Goal: Information Seeking & Learning: Learn about a topic

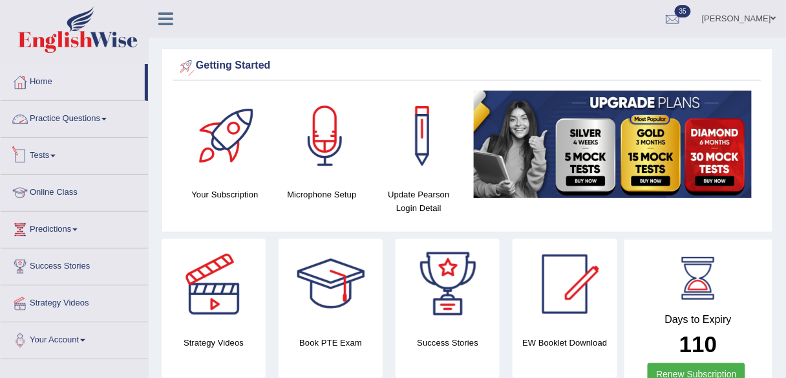
drag, startPoint x: 83, startPoint y: 127, endPoint x: 112, endPoint y: 173, distance: 54.7
click at [83, 127] on link "Practice Questions" at bounding box center [74, 117] width 147 height 32
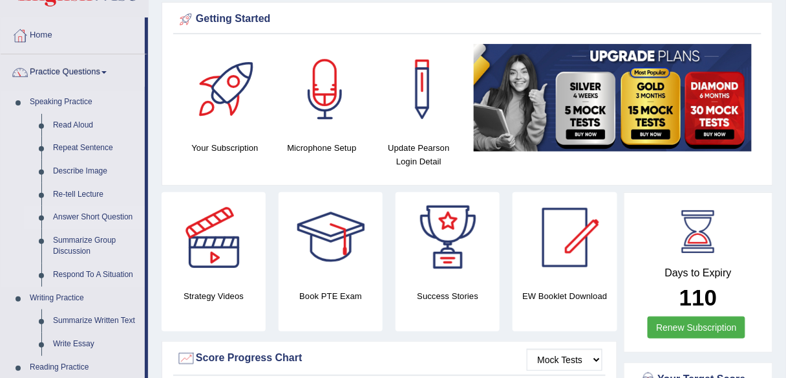
scroll to position [52, 0]
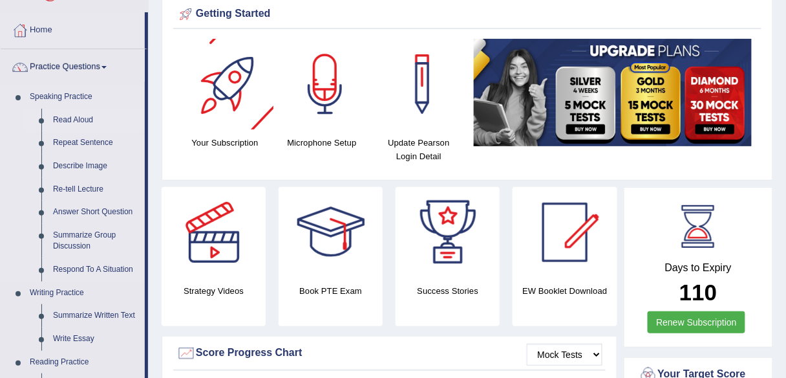
click at [84, 123] on link "Read Aloud" at bounding box center [96, 120] width 98 height 23
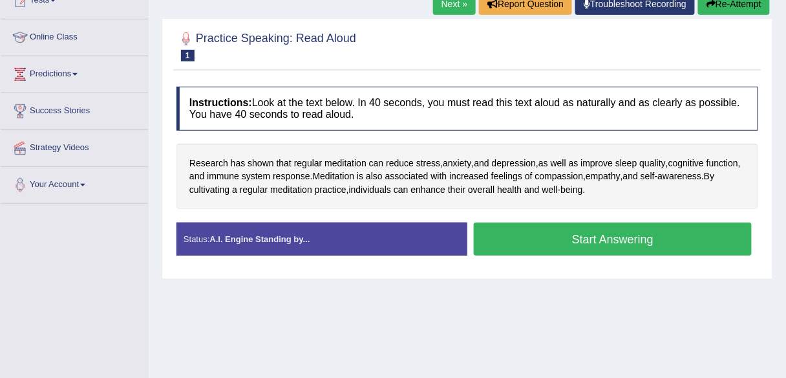
click at [444, 6] on link "Next »" at bounding box center [454, 4] width 43 height 22
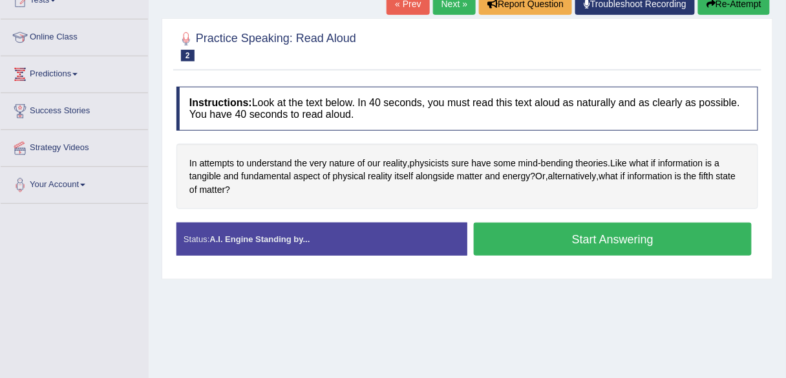
click at [532, 246] on button "Start Answering" at bounding box center [613, 238] width 278 height 33
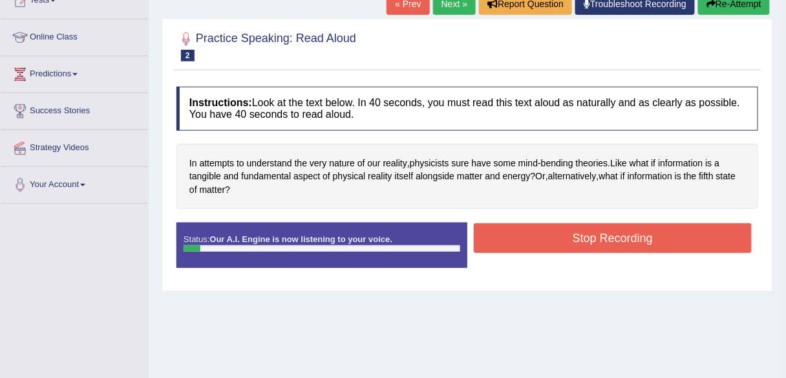
click at [500, 242] on button "Stop Recording" at bounding box center [613, 238] width 278 height 30
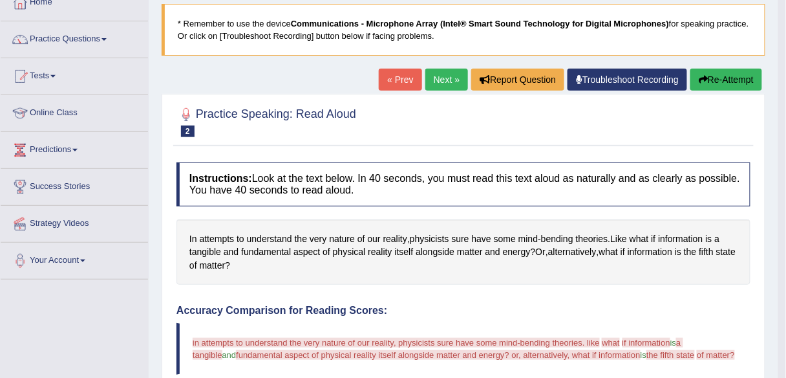
scroll to position [52, 0]
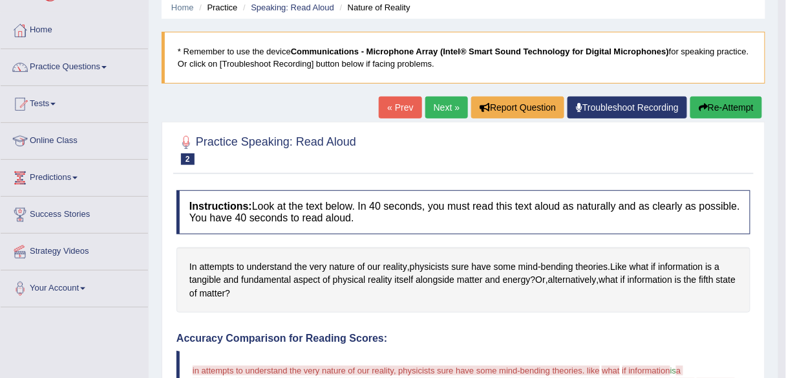
click at [445, 102] on link "Next »" at bounding box center [446, 107] width 43 height 22
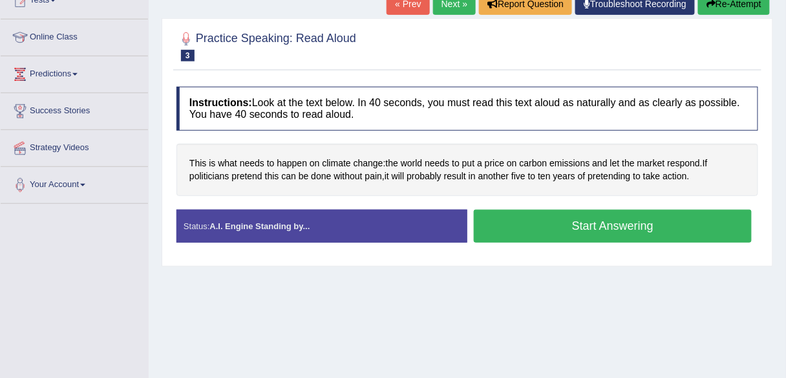
scroll to position [155, 0]
click at [460, 2] on link "Next »" at bounding box center [454, 4] width 43 height 22
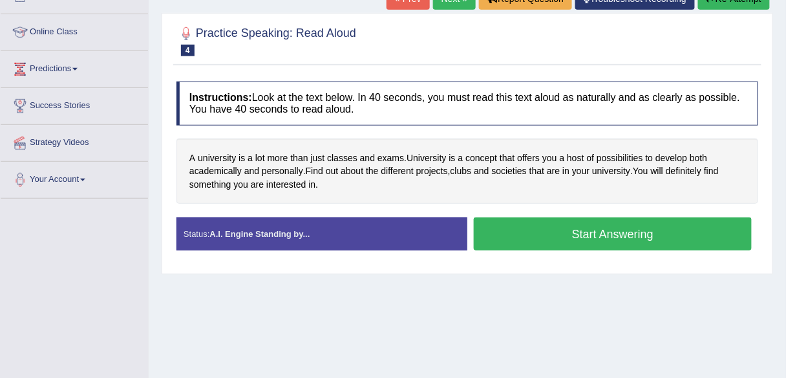
scroll to position [155, 0]
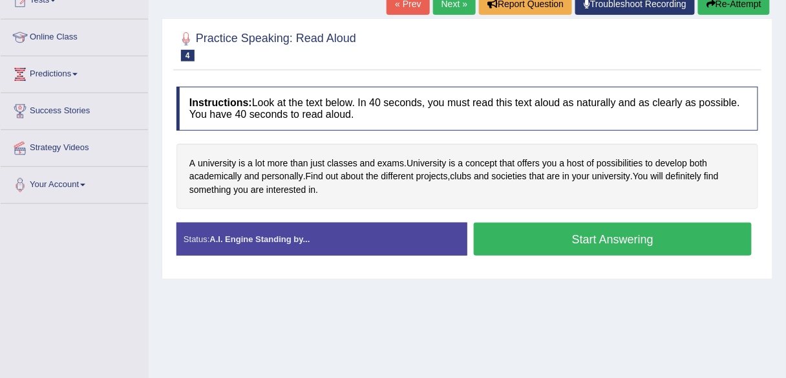
drag, startPoint x: 450, startPoint y: 10, endPoint x: 454, endPoint y: 21, distance: 11.0
click at [450, 10] on link "Next »" at bounding box center [454, 4] width 43 height 22
click at [457, 3] on link "Next »" at bounding box center [454, 4] width 43 height 22
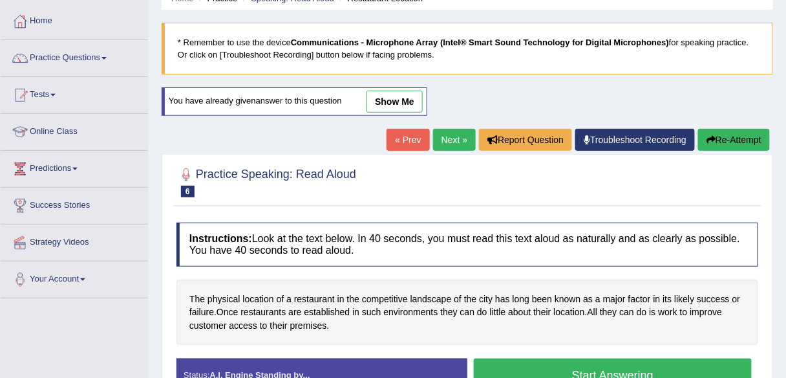
scroll to position [155, 0]
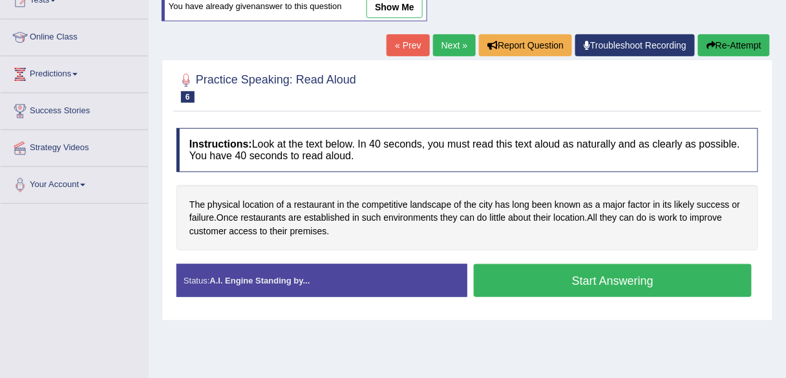
click at [456, 41] on link "Next »" at bounding box center [454, 45] width 43 height 22
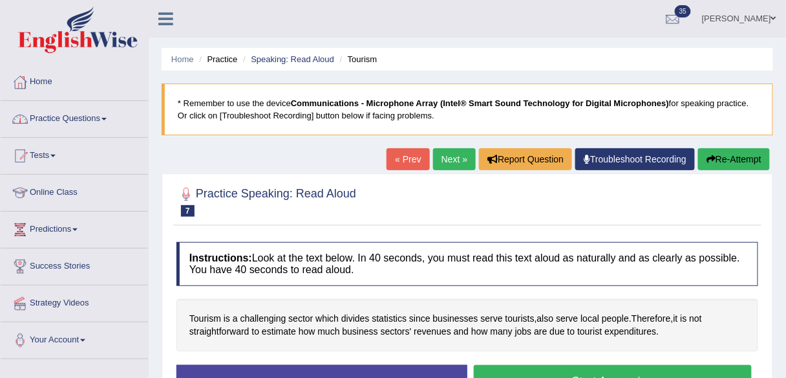
click at [129, 129] on link "Practice Questions" at bounding box center [74, 117] width 147 height 32
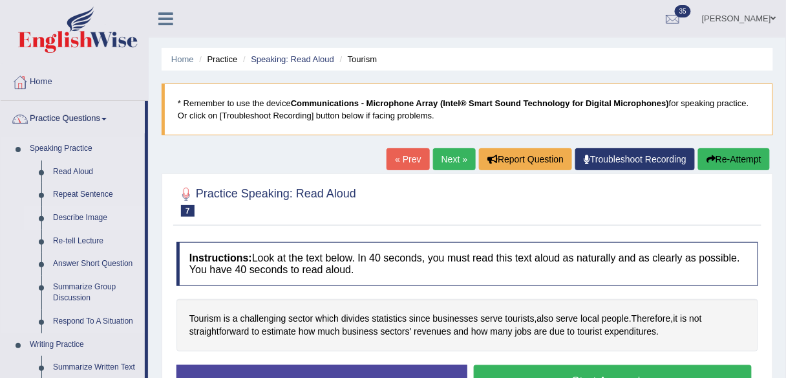
click at [96, 220] on link "Describe Image" at bounding box center [96, 217] width 98 height 23
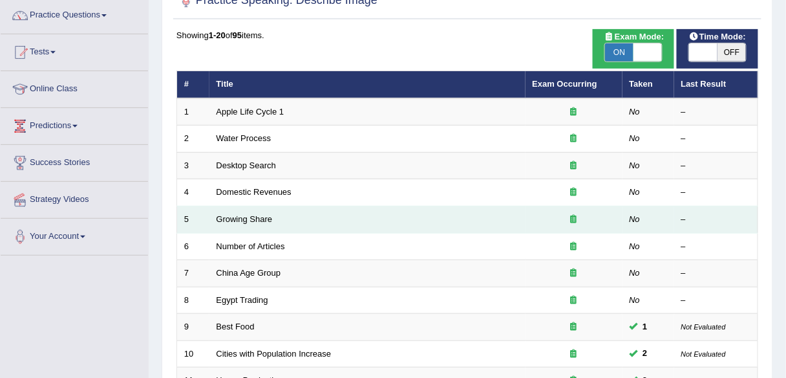
click at [256, 222] on td "Growing Share" at bounding box center [367, 219] width 316 height 27
click at [257, 220] on link "Growing Share" at bounding box center [245, 219] width 56 height 10
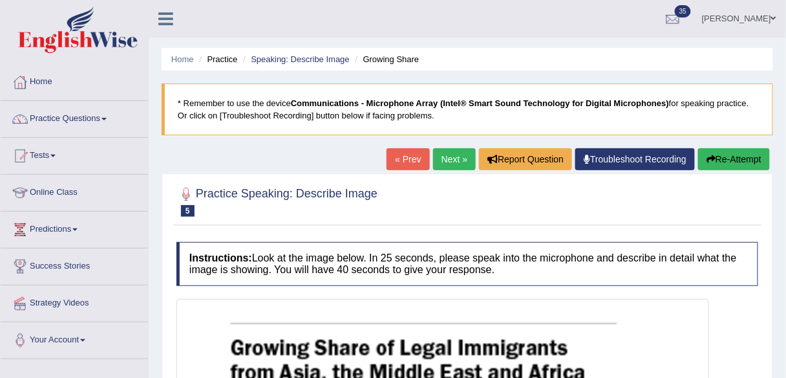
click at [438, 158] on link "Next »" at bounding box center [454, 159] width 43 height 22
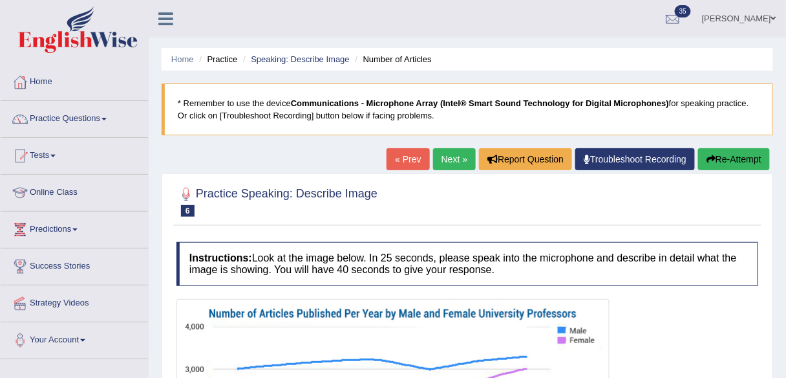
click at [102, 122] on link "Practice Questions" at bounding box center [74, 117] width 147 height 32
click at [95, 114] on link "Practice Questions" at bounding box center [74, 117] width 147 height 32
click at [98, 119] on link "Practice Questions" at bounding box center [74, 117] width 147 height 32
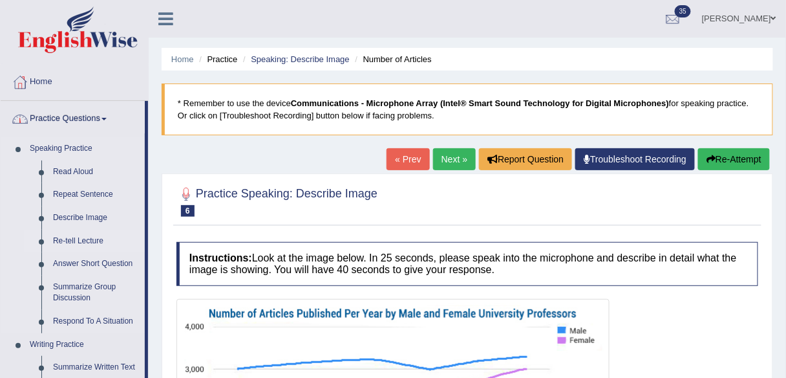
click at [87, 241] on link "Re-tell Lecture" at bounding box center [96, 241] width 98 height 23
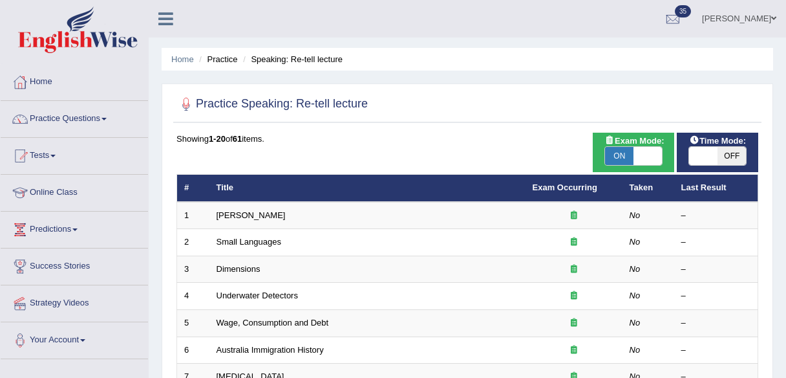
click at [546, 184] on link "Exam Occurring" at bounding box center [565, 187] width 65 height 10
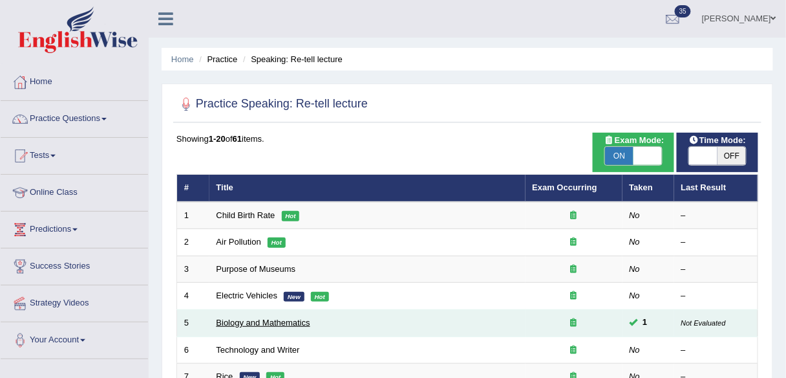
click at [262, 323] on link "Biology and Mathematics" at bounding box center [264, 322] width 94 height 10
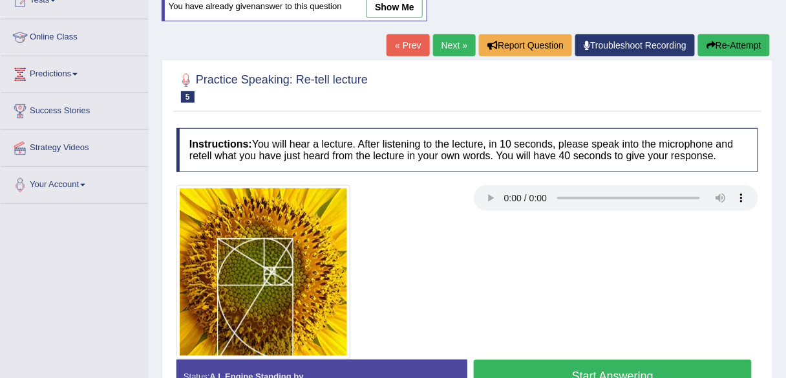
click at [473, 216] on div at bounding box center [467, 272] width 595 height 174
click at [450, 47] on link "Next »" at bounding box center [454, 45] width 43 height 22
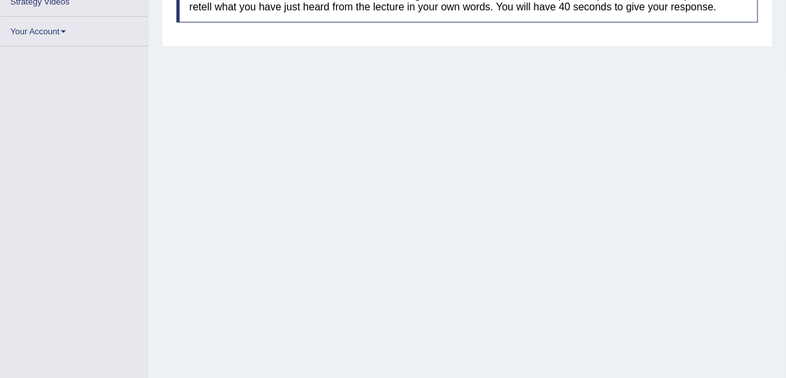
scroll to position [259, 0]
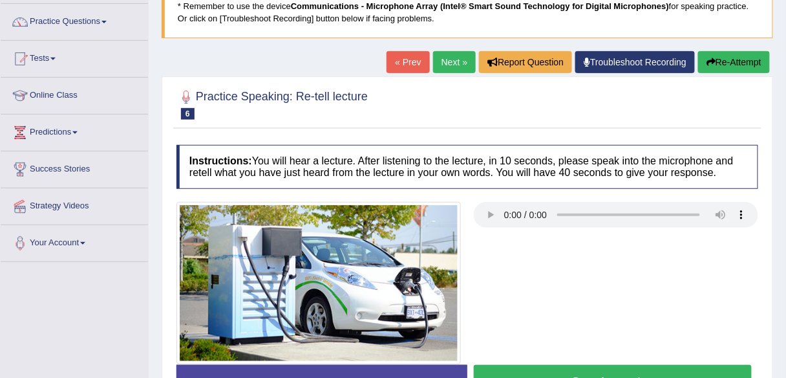
scroll to position [87, 0]
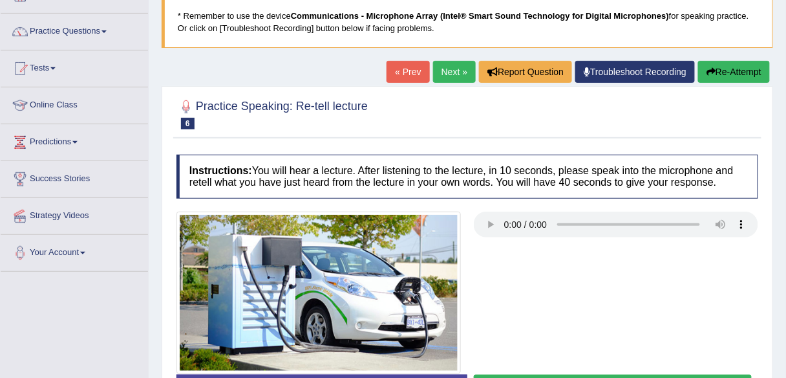
click at [491, 251] on div at bounding box center [467, 292] width 595 height 163
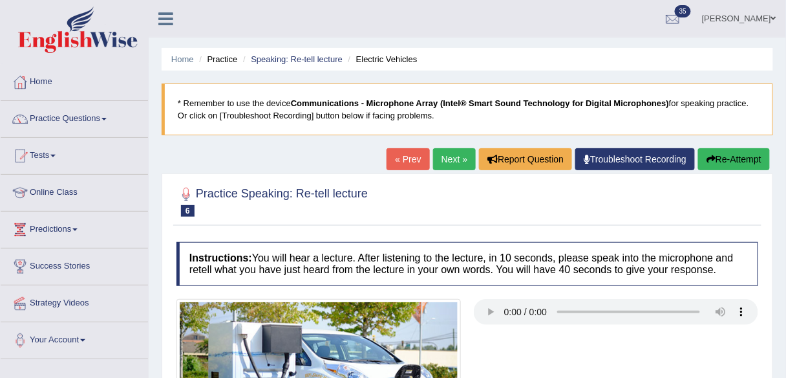
scroll to position [21, 0]
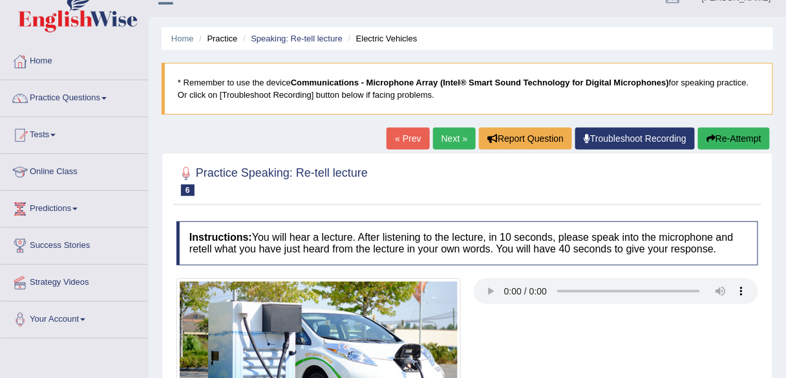
click at [568, 195] on div at bounding box center [467, 179] width 582 height 39
drag, startPoint x: 106, startPoint y: 93, endPoint x: 110, endPoint y: 103, distance: 11.0
click at [106, 94] on link "Practice Questions" at bounding box center [74, 96] width 147 height 32
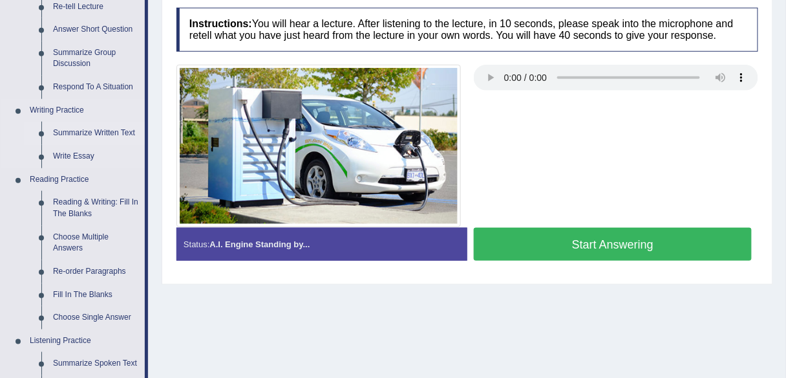
scroll to position [228, 0]
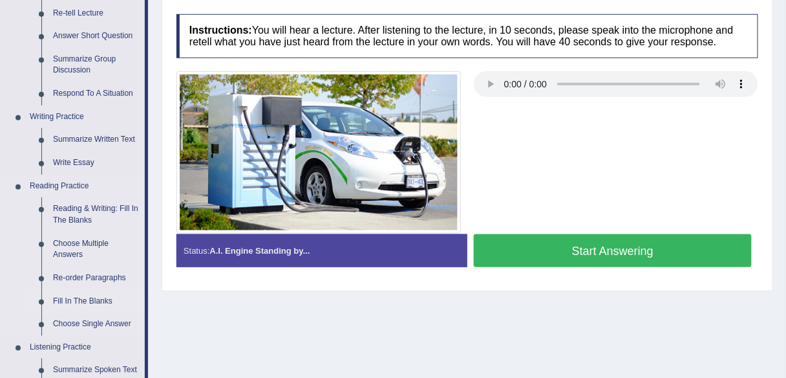
click at [99, 297] on link "Fill In The Blanks" at bounding box center [96, 301] width 98 height 23
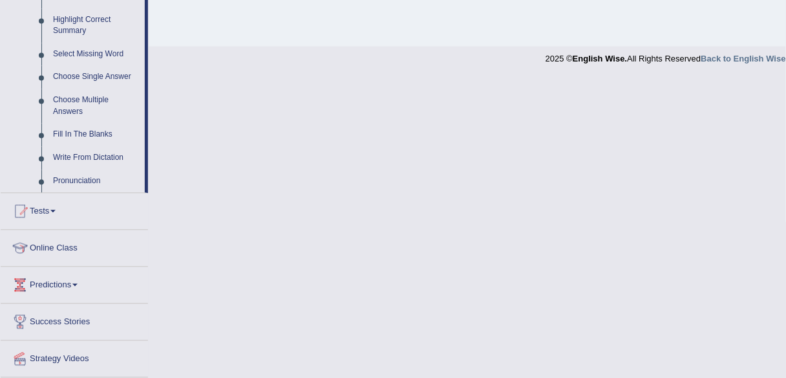
scroll to position [546, 0]
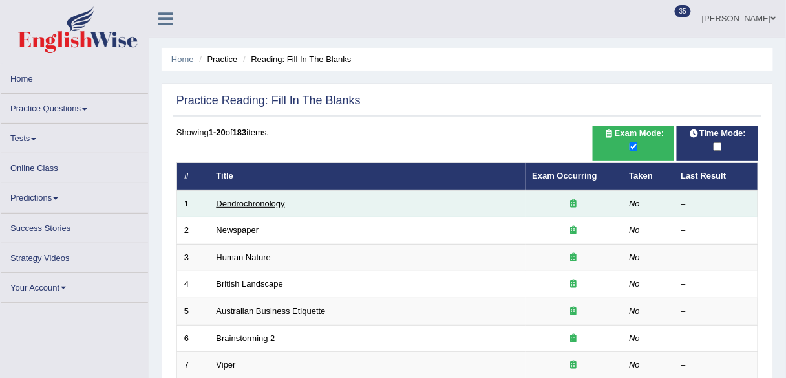
click at [247, 204] on link "Dendrochronology" at bounding box center [251, 203] width 69 height 10
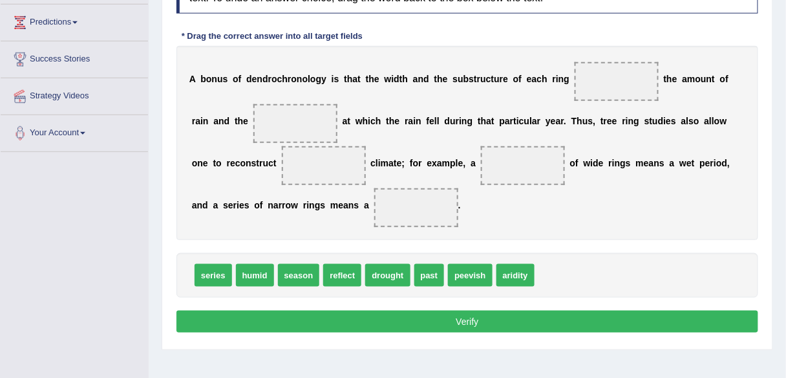
scroll to position [155, 0]
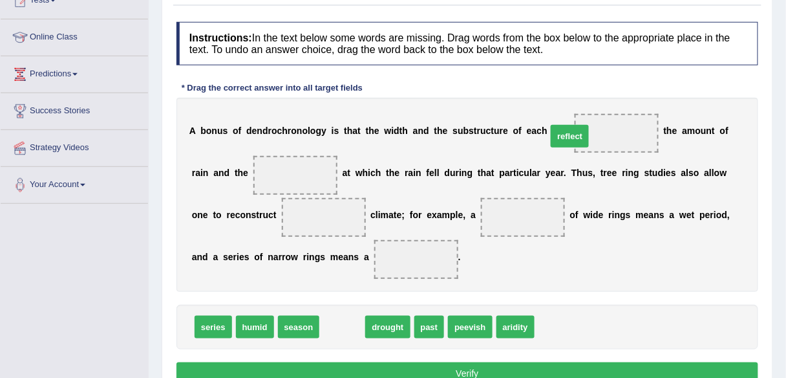
drag, startPoint x: 340, startPoint y: 325, endPoint x: 593, endPoint y: 131, distance: 319.0
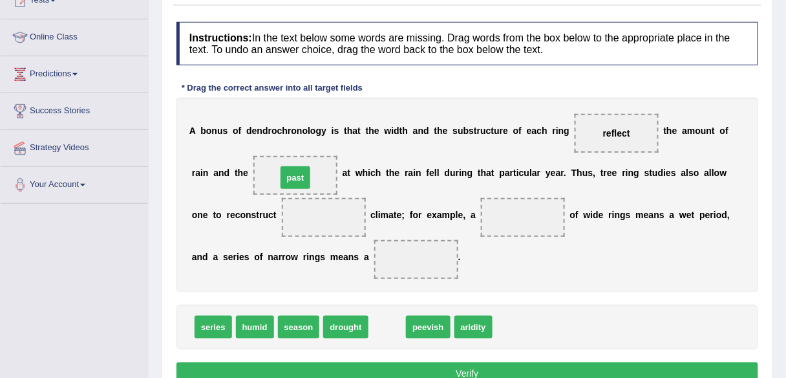
drag, startPoint x: 370, startPoint y: 297, endPoint x: 301, endPoint y: 182, distance: 134.3
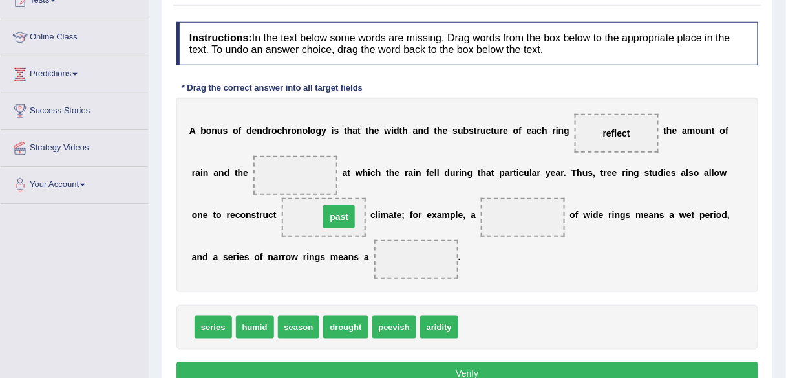
drag, startPoint x: 300, startPoint y: 178, endPoint x: 343, endPoint y: 219, distance: 59.5
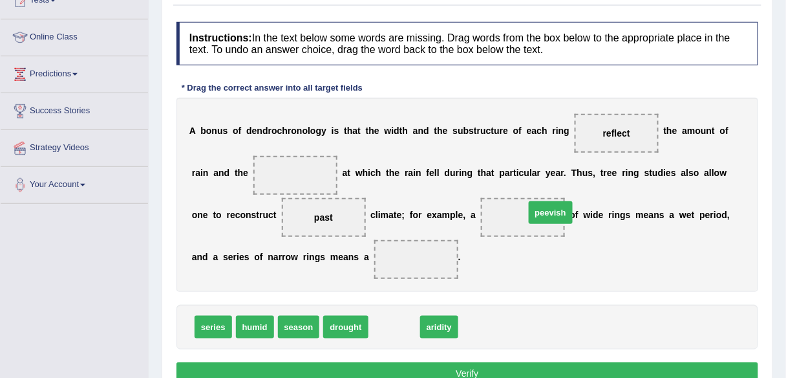
drag, startPoint x: 425, startPoint y: 292, endPoint x: 547, endPoint y: 213, distance: 145.1
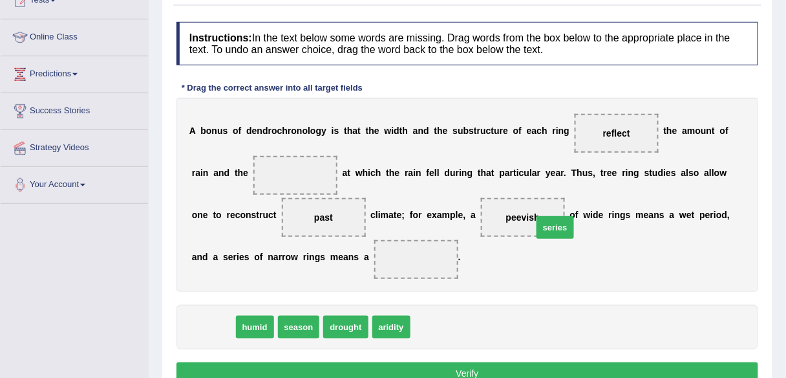
drag, startPoint x: 208, startPoint y: 324, endPoint x: 522, endPoint y: 216, distance: 332.2
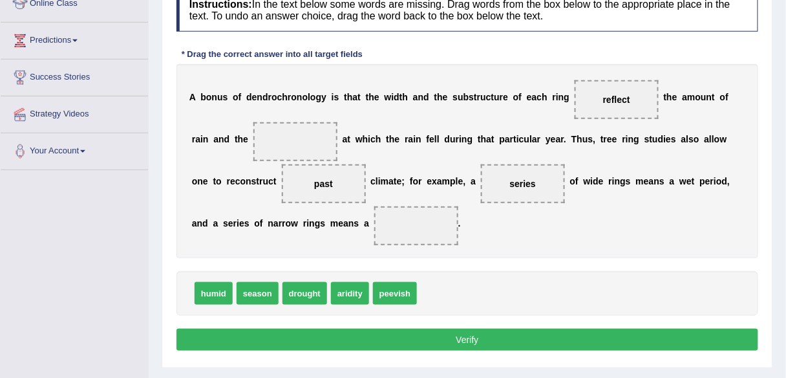
scroll to position [207, 0]
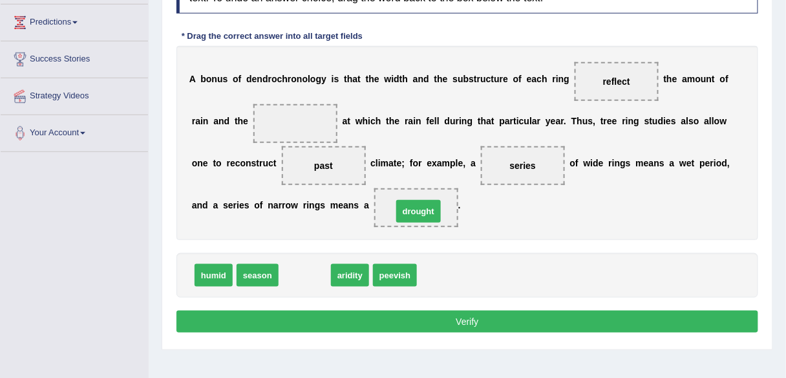
drag, startPoint x: 314, startPoint y: 271, endPoint x: 427, endPoint y: 207, distance: 130.6
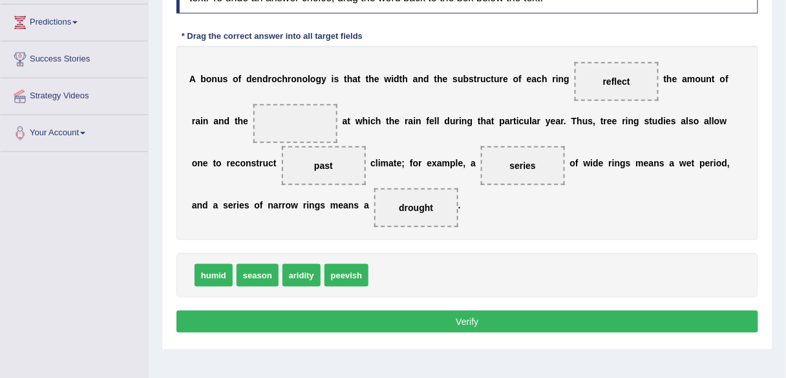
click at [546, 348] on div "Home Practice Reading: Fill In The Blanks Dendrochronology Next » Report Questi…" at bounding box center [467, 116] width 637 height 647
click at [522, 307] on div "Instructions: In the text below some words are missing. Drag words from the box…" at bounding box center [467, 153] width 588 height 379
click at [520, 313] on button "Verify" at bounding box center [467, 321] width 582 height 22
drag, startPoint x: 216, startPoint y: 270, endPoint x: 281, endPoint y: 116, distance: 166.9
click at [511, 314] on button "Verify" at bounding box center [467, 321] width 582 height 22
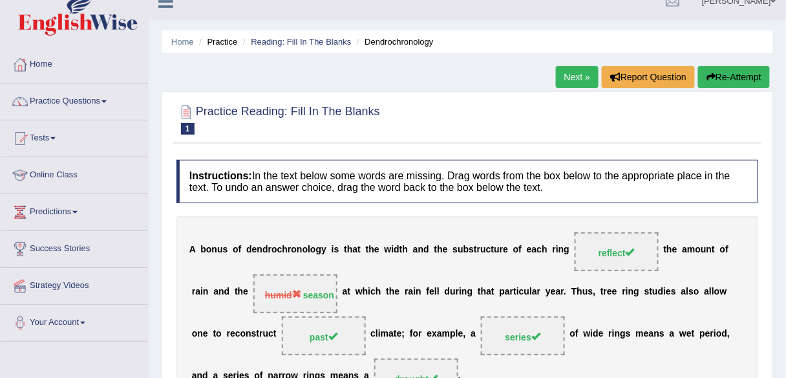
scroll to position [0, 0]
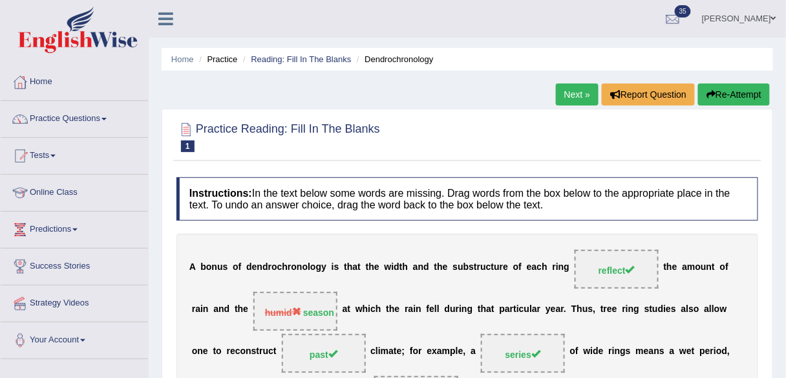
click at [575, 101] on link "Next »" at bounding box center [577, 94] width 43 height 22
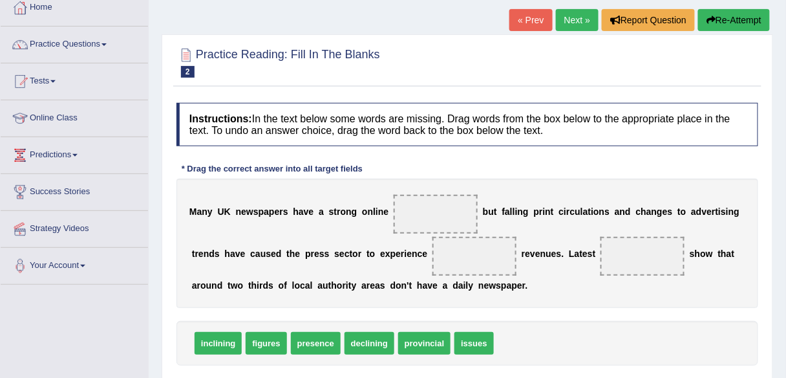
scroll to position [52, 0]
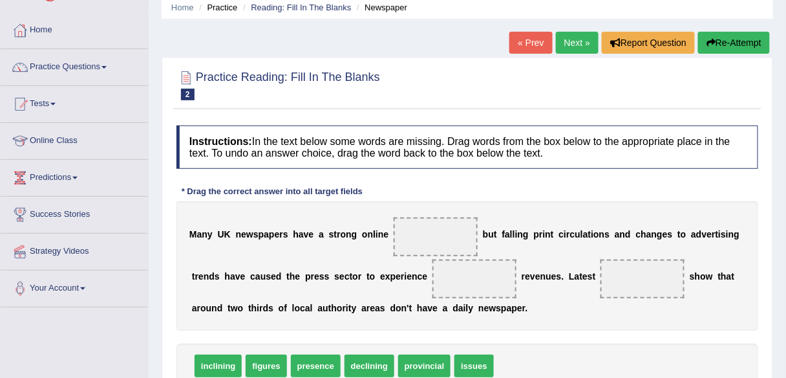
click at [575, 41] on link "Next »" at bounding box center [577, 43] width 43 height 22
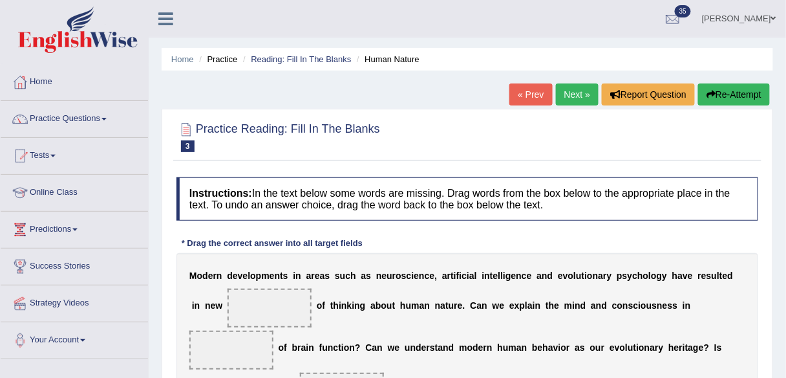
click at [572, 96] on link "Next »" at bounding box center [577, 94] width 43 height 22
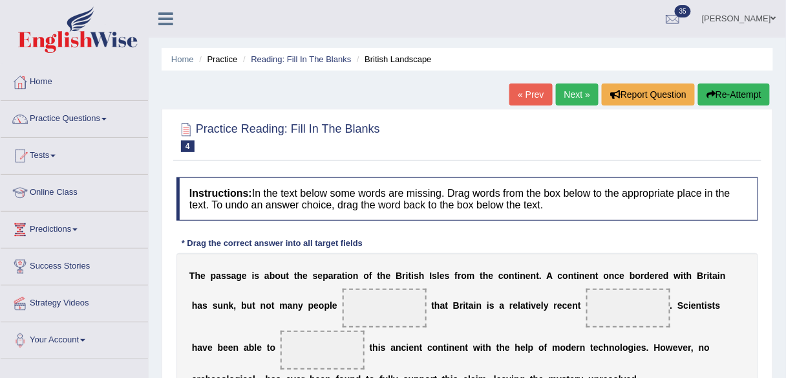
click at [574, 92] on link "Next »" at bounding box center [577, 94] width 43 height 22
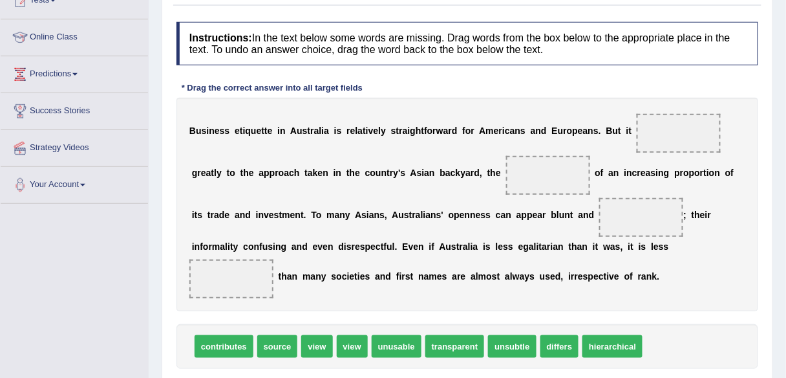
scroll to position [207, 0]
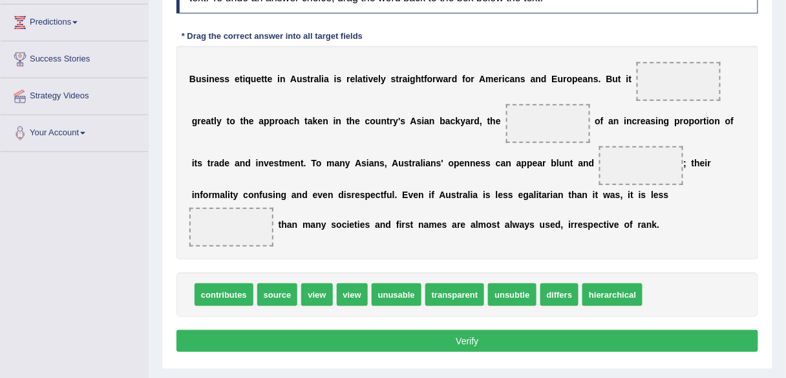
click at [418, 123] on b "s" at bounding box center [419, 121] width 5 height 10
drag, startPoint x: 510, startPoint y: 292, endPoint x: 685, endPoint y: 136, distance: 234.9
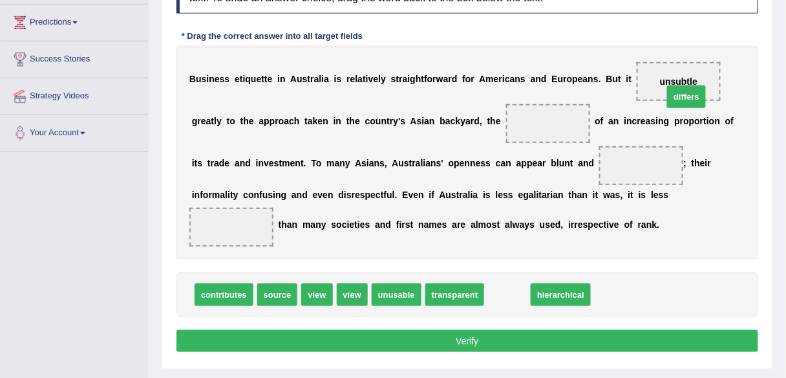
drag, startPoint x: 511, startPoint y: 294, endPoint x: 690, endPoint y: 92, distance: 268.8
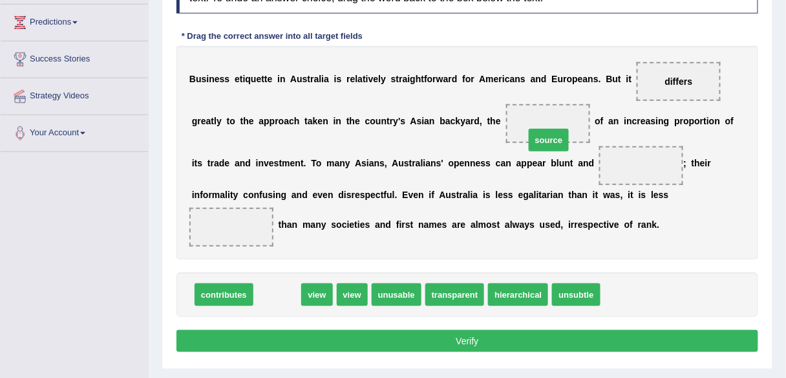
drag, startPoint x: 286, startPoint y: 285, endPoint x: 562, endPoint y: 135, distance: 314.2
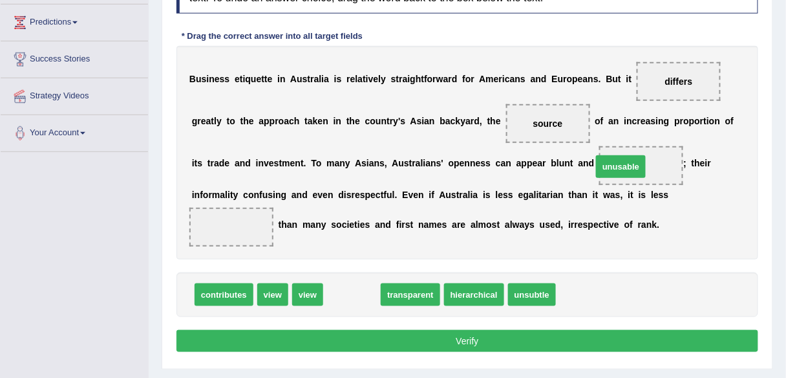
drag, startPoint x: 365, startPoint y: 292, endPoint x: 639, endPoint y: 164, distance: 302.0
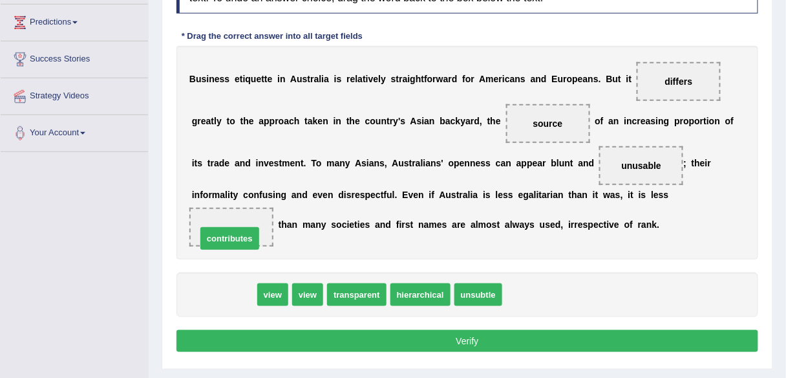
drag, startPoint x: 211, startPoint y: 290, endPoint x: 217, endPoint y: 233, distance: 56.5
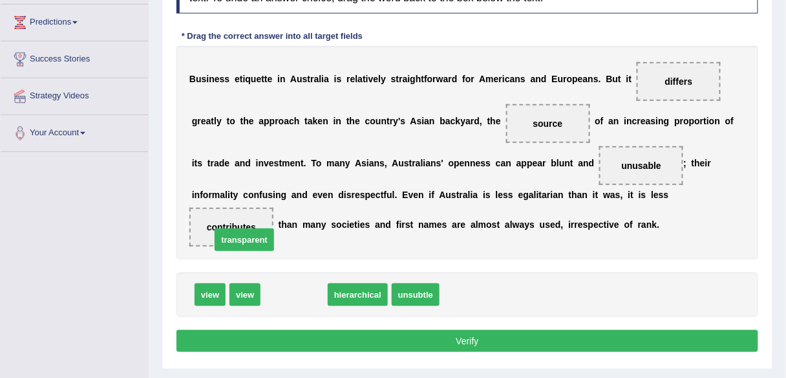
drag, startPoint x: 297, startPoint y: 294, endPoint x: 247, endPoint y: 239, distance: 74.1
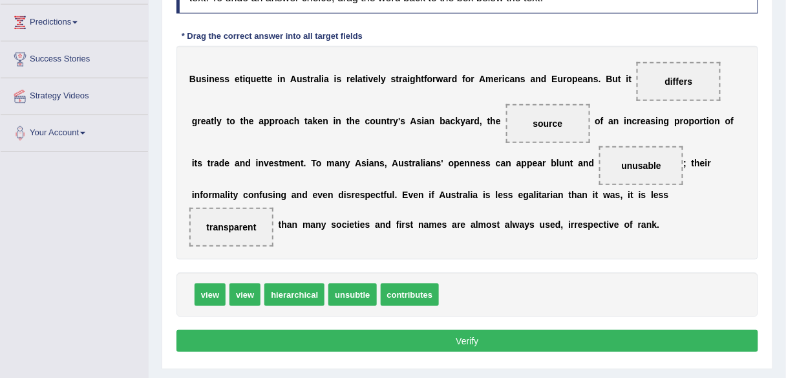
drag, startPoint x: 462, startPoint y: 340, endPoint x: 468, endPoint y: 312, distance: 29.2
click at [462, 340] on button "Verify" at bounding box center [467, 341] width 582 height 22
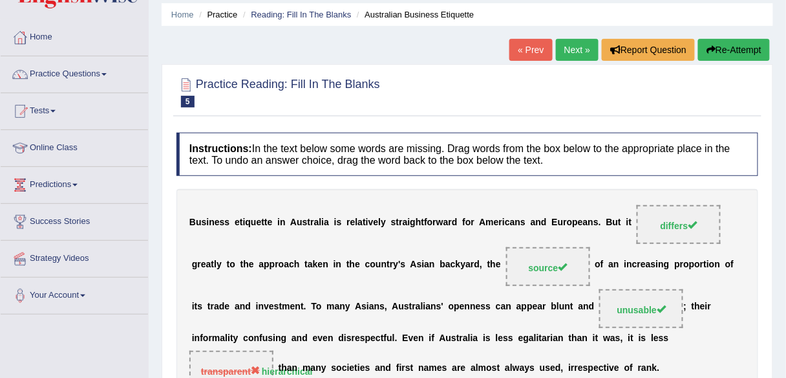
scroll to position [43, 0]
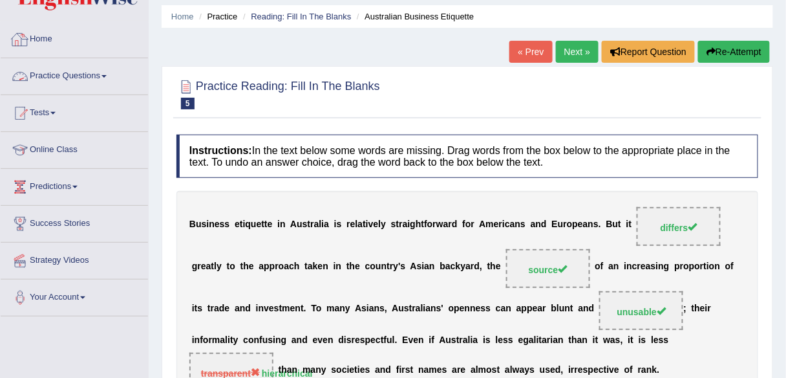
click at [51, 43] on link "Home" at bounding box center [74, 37] width 147 height 32
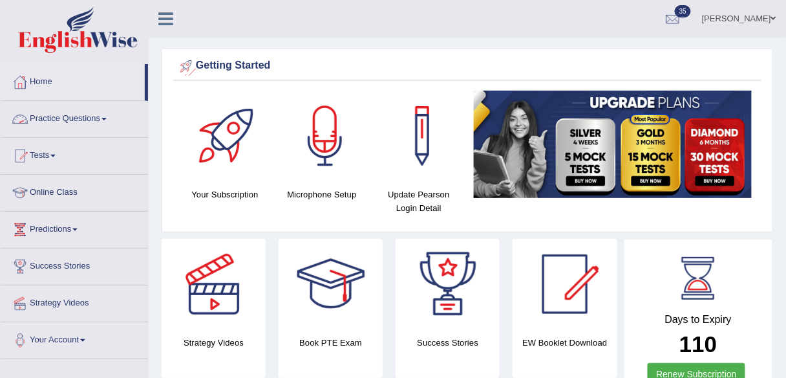
click at [81, 120] on link "Practice Questions" at bounding box center [74, 117] width 147 height 32
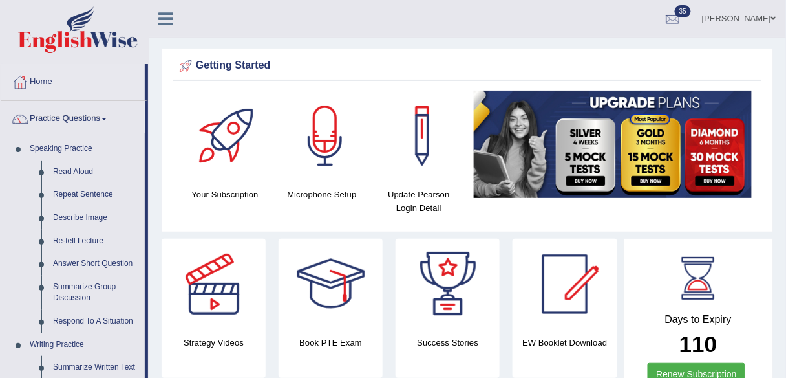
drag, startPoint x: 104, startPoint y: 123, endPoint x: 117, endPoint y: 131, distance: 14.8
click at [104, 123] on link "Practice Questions" at bounding box center [73, 117] width 144 height 32
